Goal: Task Accomplishment & Management: Manage account settings

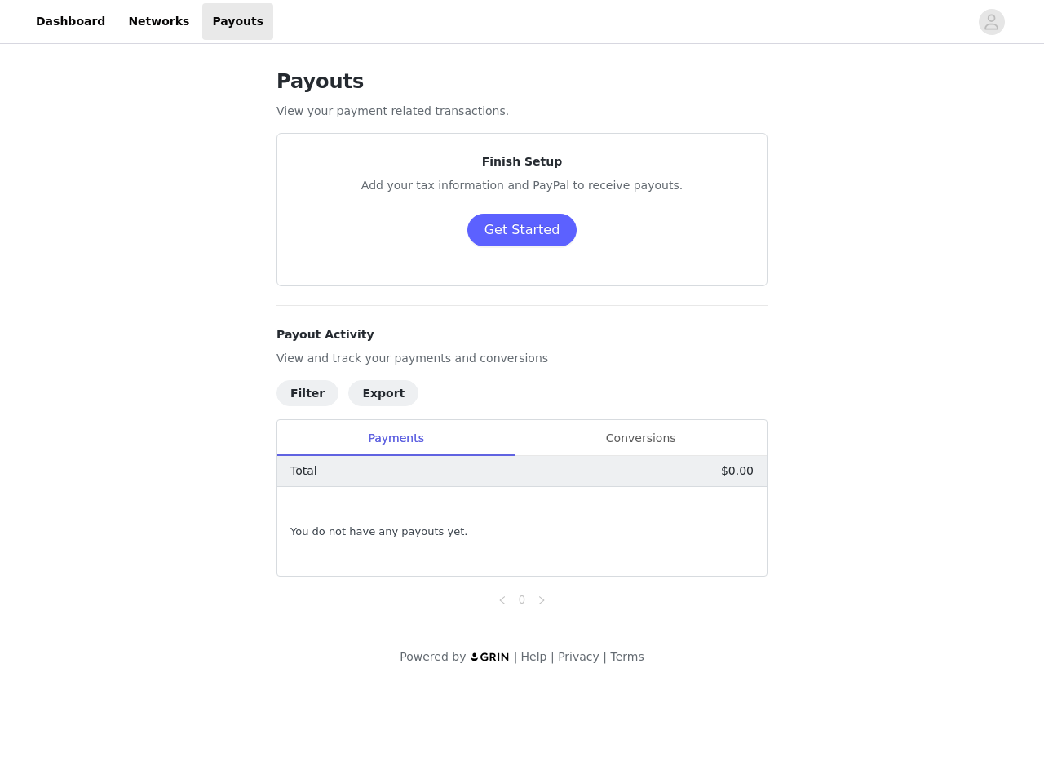
click at [522, 343] on h4 "Payout Activity" at bounding box center [522, 334] width 491 height 17
click at [522, 22] on div at bounding box center [621, 21] width 696 height 37
click at [992, 22] on icon "avatar" at bounding box center [991, 22] width 15 height 26
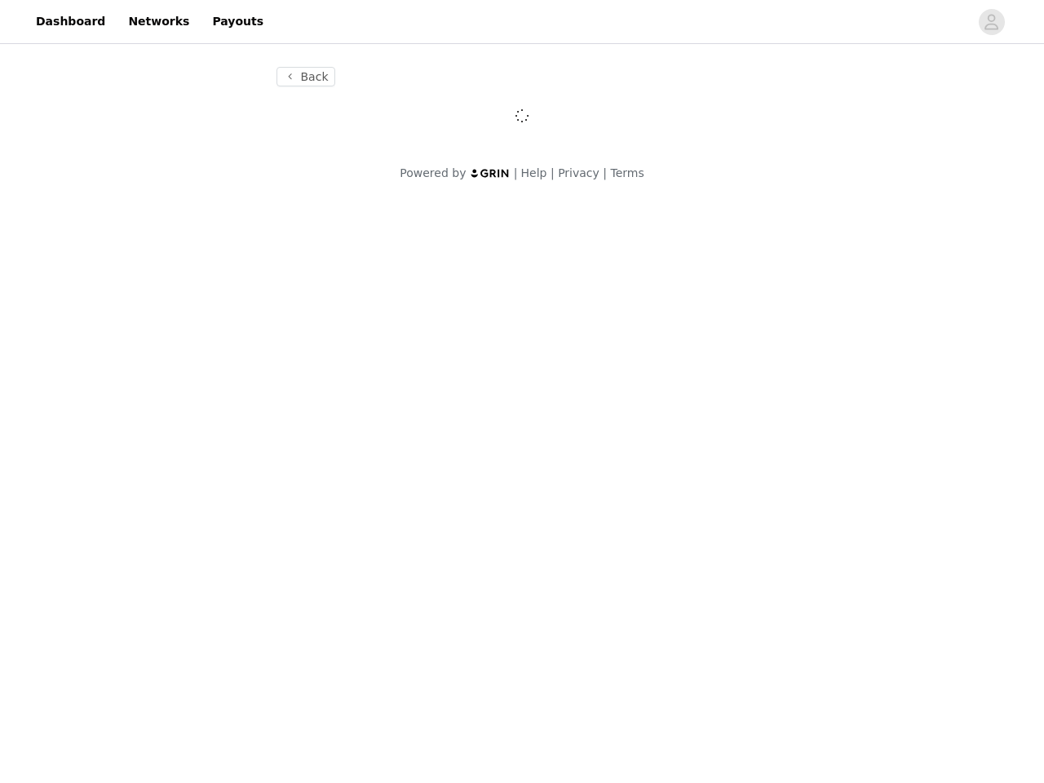
click at [521, 230] on body "Dashboard Networks Payouts Back Powered by | Help | Privacy | Terms" at bounding box center [522, 391] width 1044 height 783
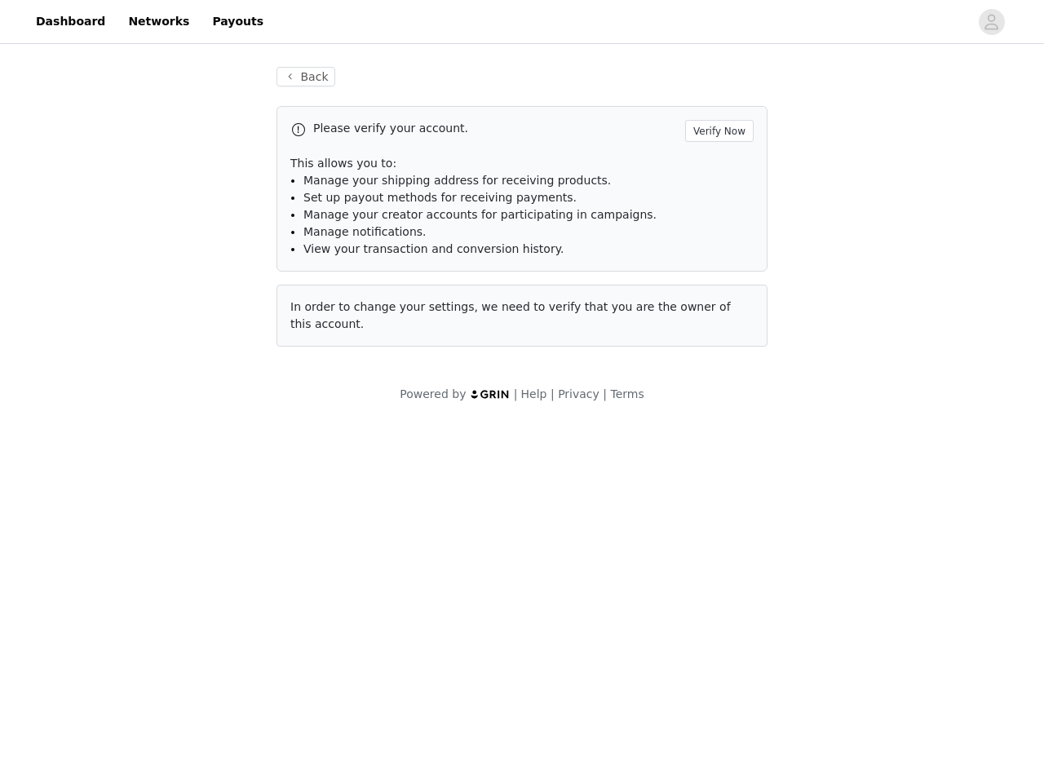
click at [307, 392] on div "Powered by | Help | Privacy | Terms" at bounding box center [522, 404] width 1044 height 37
click at [303, 393] on div "Powered by | Help | Privacy | Terms" at bounding box center [522, 404] width 1044 height 37
click at [371, 392] on div "Powered by | Help | Privacy | Terms" at bounding box center [522, 404] width 1044 height 37
click at [371, 393] on div "Powered by | Help | Privacy | Terms" at bounding box center [522, 404] width 1044 height 37
click at [396, 438] on body "Dashboard Networks Payouts Back Please verify your account. Verify Now This all…" at bounding box center [522, 391] width 1044 height 783
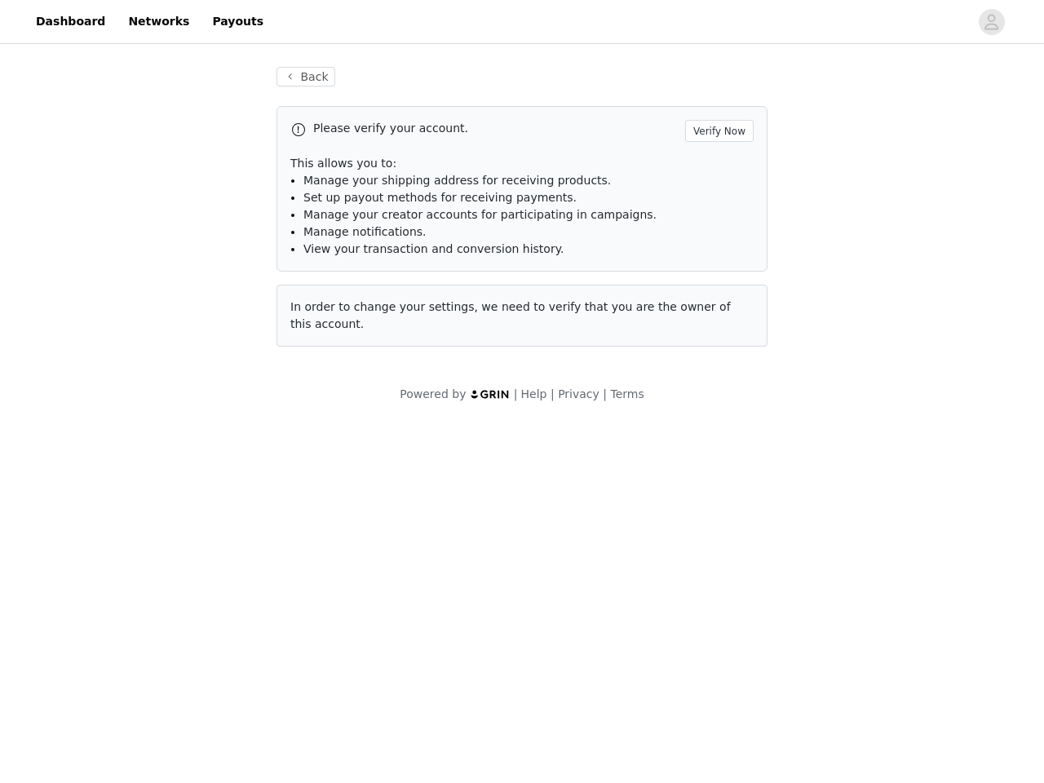
click at [641, 438] on body "Dashboard Networks Payouts Back Please verify your account. Verify Now This all…" at bounding box center [522, 391] width 1044 height 783
